Goal: Communication & Community: Connect with others

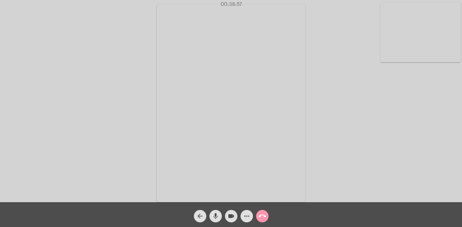
click at [214, 217] on mat-icon "mic" at bounding box center [215, 216] width 7 height 7
click at [211, 217] on button "mic_off" at bounding box center [215, 216] width 12 height 12
click at [217, 219] on mat-icon "mic" at bounding box center [215, 216] width 7 height 7
click at [218, 219] on mat-icon "mic_off" at bounding box center [215, 216] width 7 height 7
click at [264, 217] on mat-icon "call_end" at bounding box center [261, 216] width 7 height 7
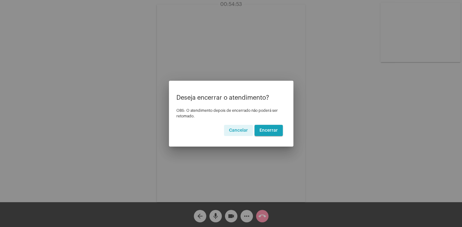
click at [272, 131] on span "Encerrar" at bounding box center [268, 130] width 18 height 4
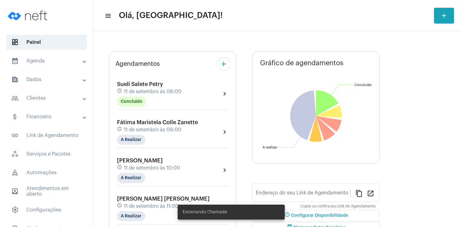
type input "[URL][DOMAIN_NAME][PERSON_NAME]"
